Goal: Find specific page/section: Find specific page/section

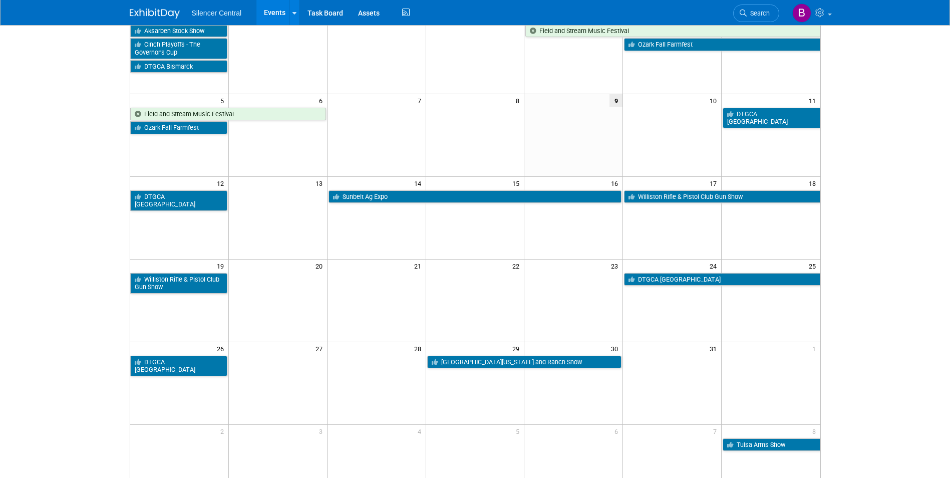
scroll to position [150, 0]
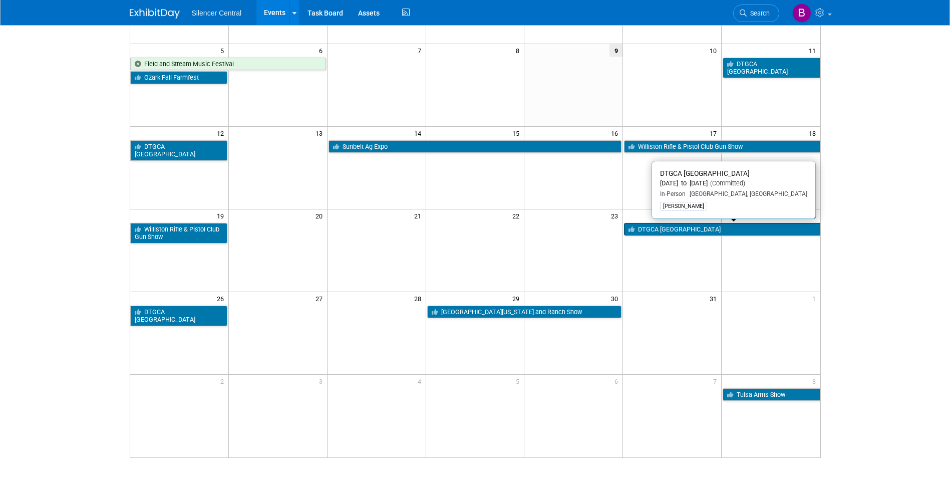
click at [655, 232] on link "DTGCA [GEOGRAPHIC_DATA]" at bounding box center [722, 229] width 196 height 13
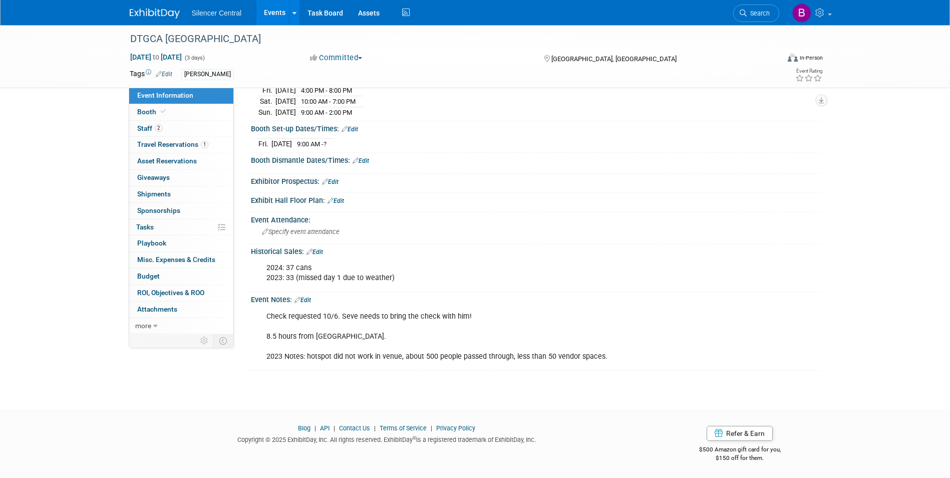
scroll to position [81, 0]
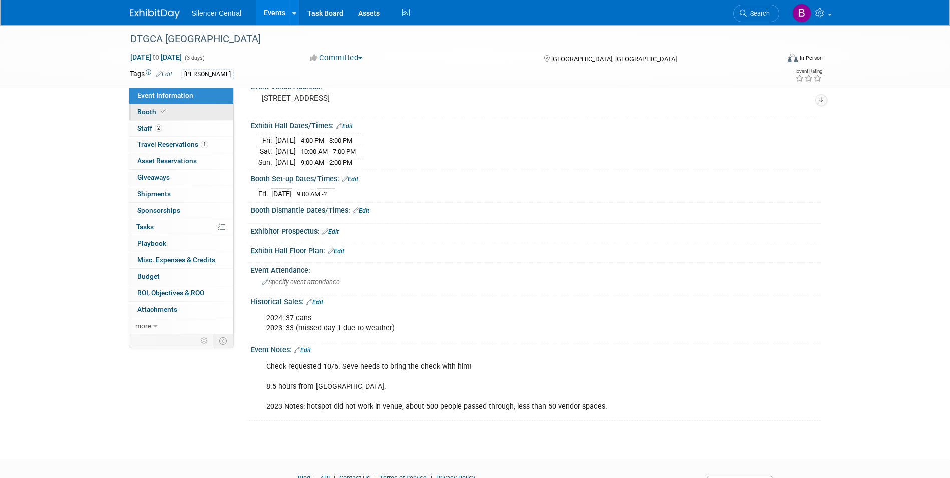
click at [174, 109] on link "Booth" at bounding box center [181, 112] width 104 height 16
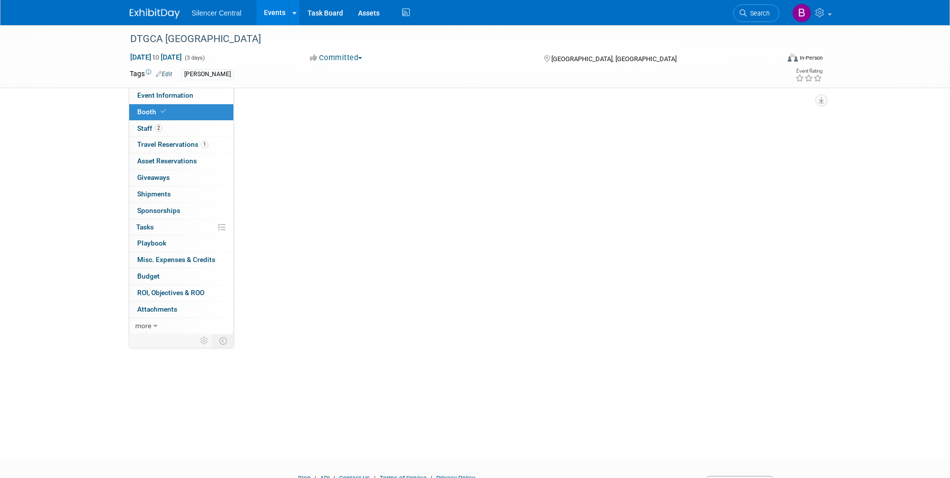
scroll to position [0, 0]
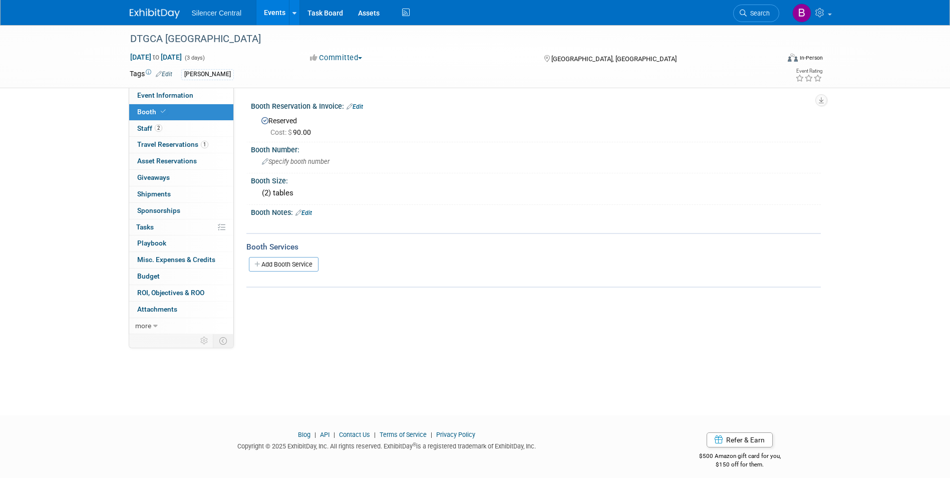
click at [176, 104] on link "Booth" at bounding box center [181, 112] width 104 height 16
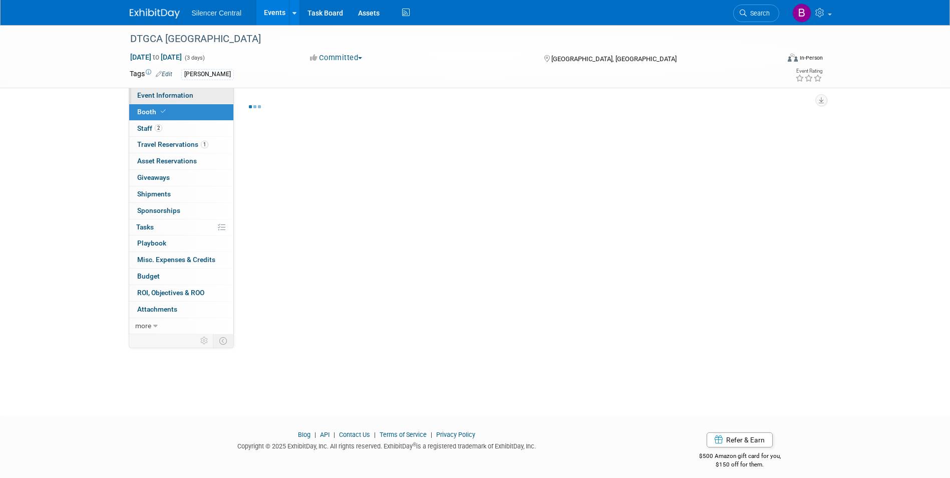
click at [177, 98] on span "Event Information" at bounding box center [165, 95] width 56 height 8
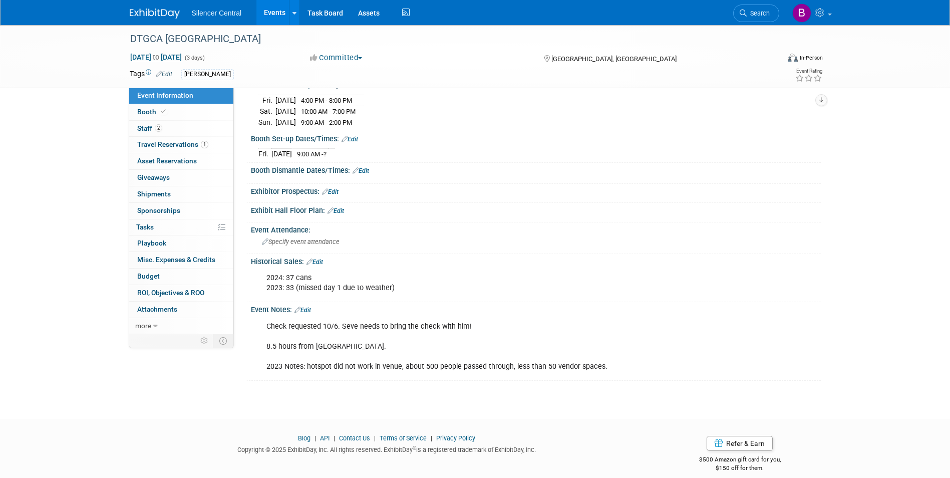
scroll to position [131, 0]
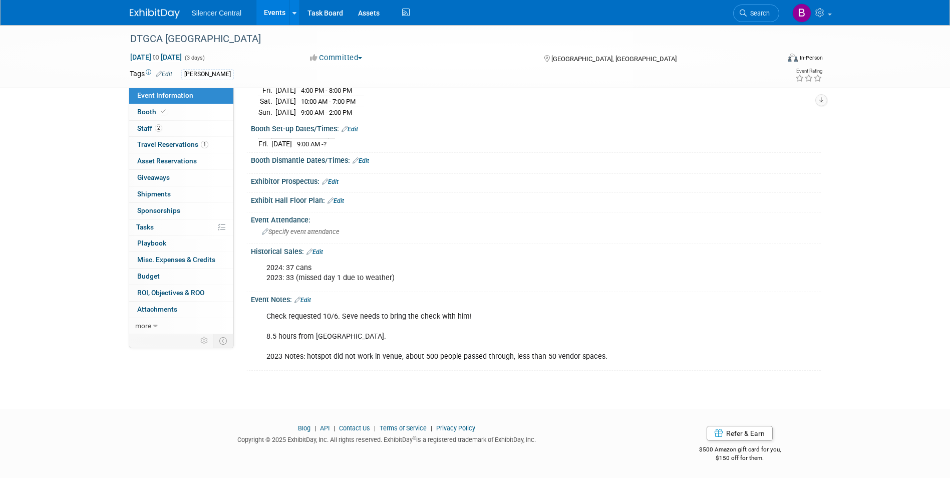
click at [139, 5] on link at bounding box center [161, 9] width 62 height 8
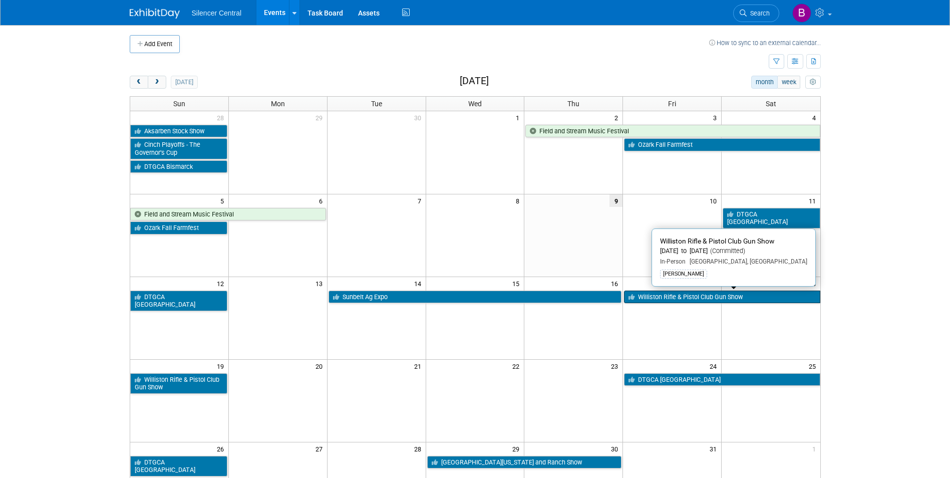
click at [662, 303] on link "Williston Rifle & Pistol Club Gun Show" at bounding box center [722, 296] width 196 height 13
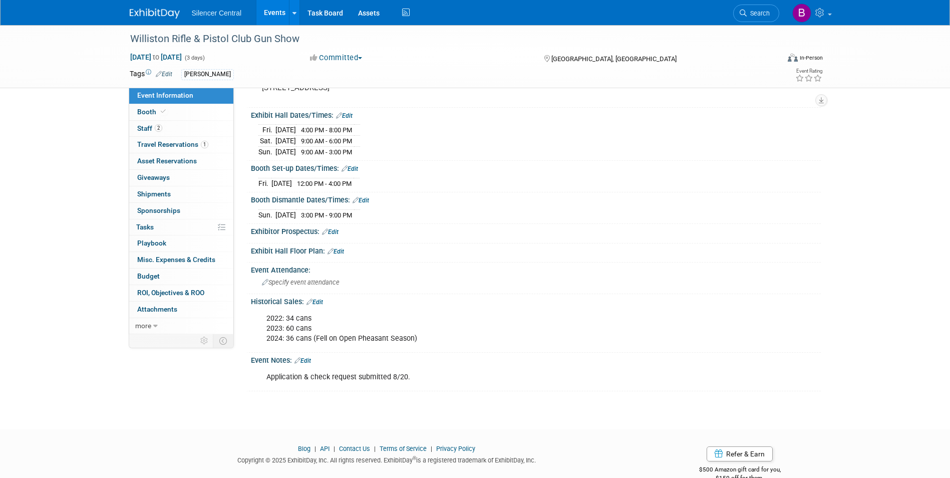
scroll to position [100, 0]
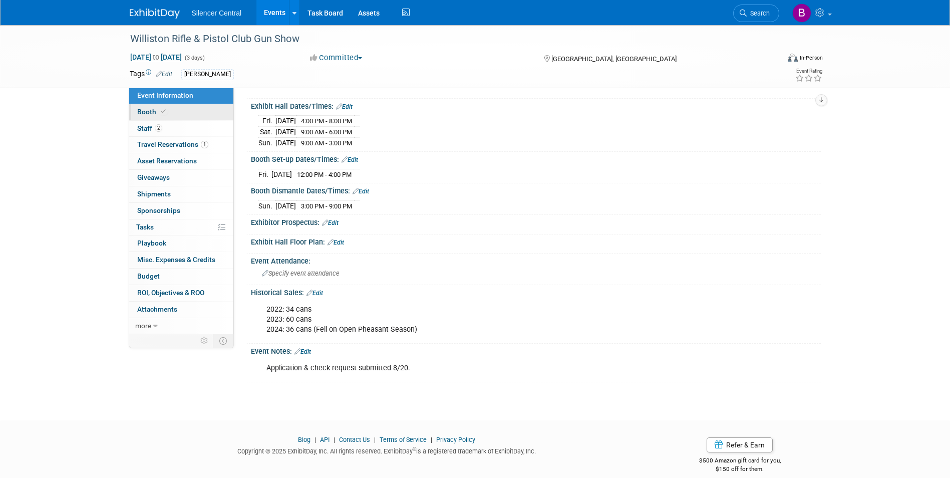
click at [165, 116] on link "Booth" at bounding box center [181, 112] width 104 height 16
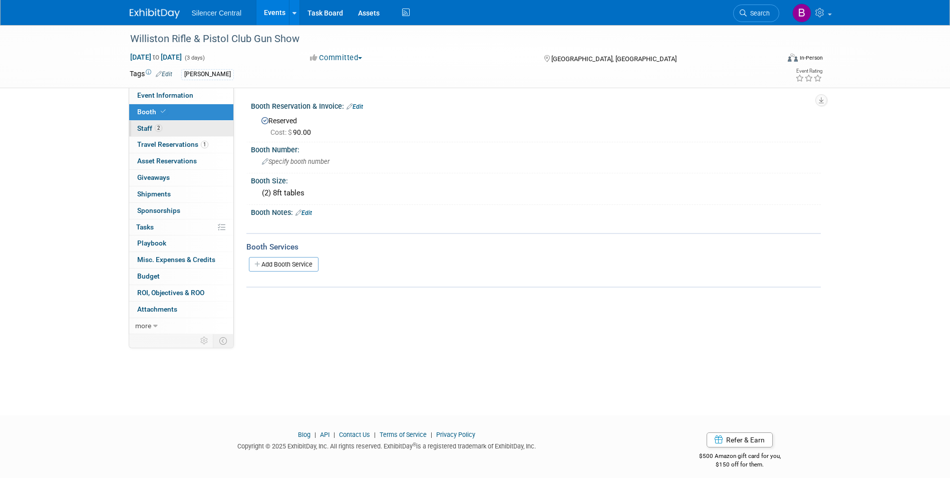
click at [172, 129] on link "2 Staff 2" at bounding box center [181, 129] width 104 height 16
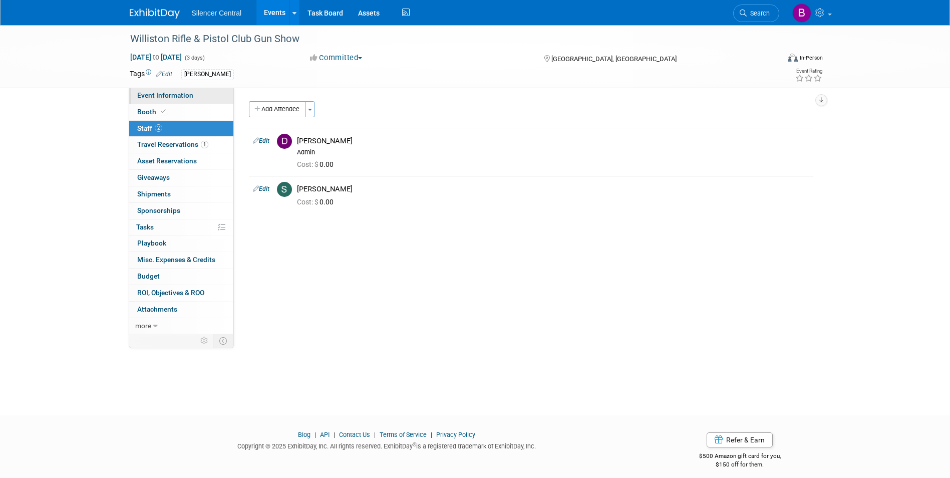
click at [168, 95] on span "Event Information" at bounding box center [165, 95] width 56 height 8
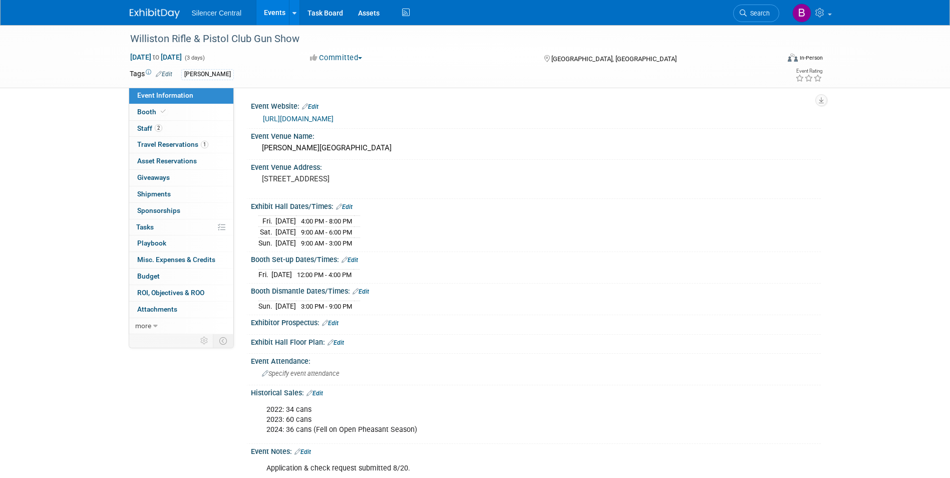
click at [148, 11] on img at bounding box center [155, 14] width 50 height 10
